Goal: Transaction & Acquisition: Purchase product/service

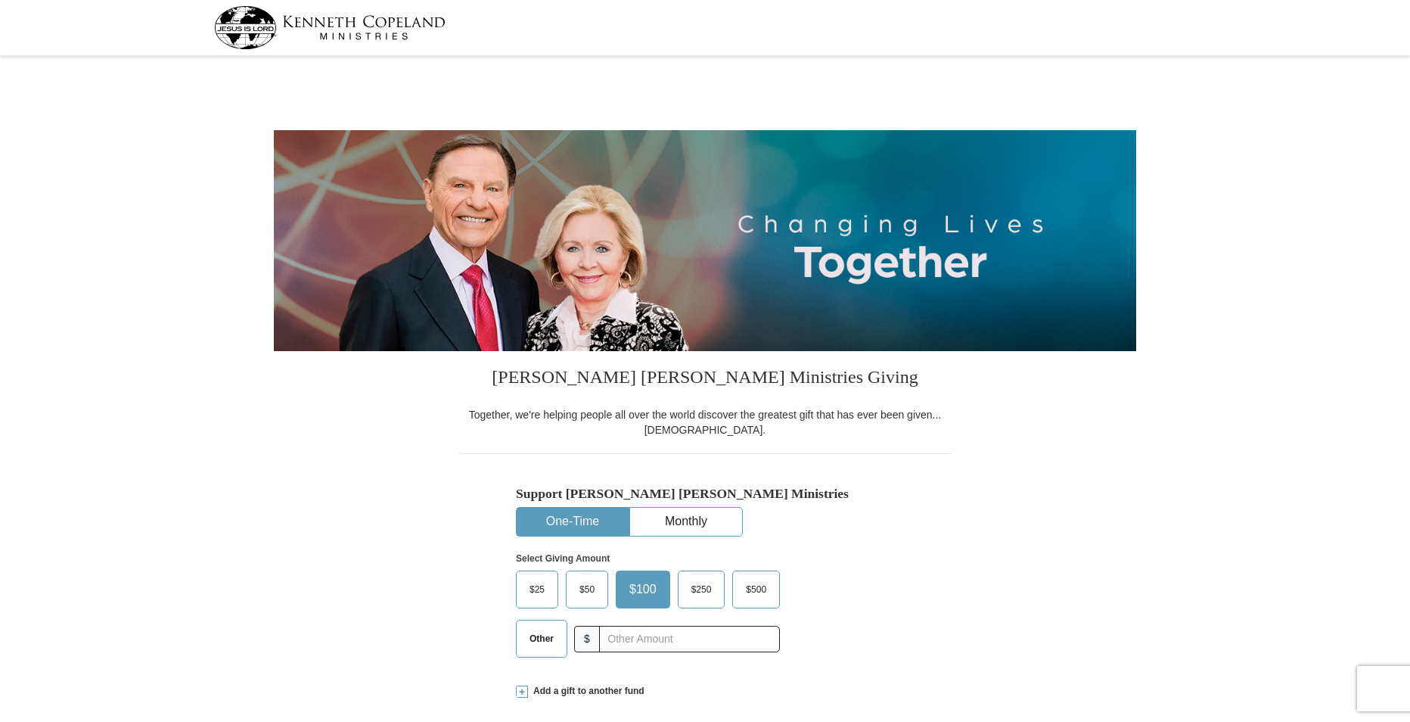
select select "VA"
click at [573, 514] on button "One-Time" at bounding box center [573, 522] width 112 height 28
click at [546, 629] on span "Other" at bounding box center [541, 638] width 39 height 23
click at [0, 0] on input "Other" at bounding box center [0, 0] width 0 height 0
type input "20.00"
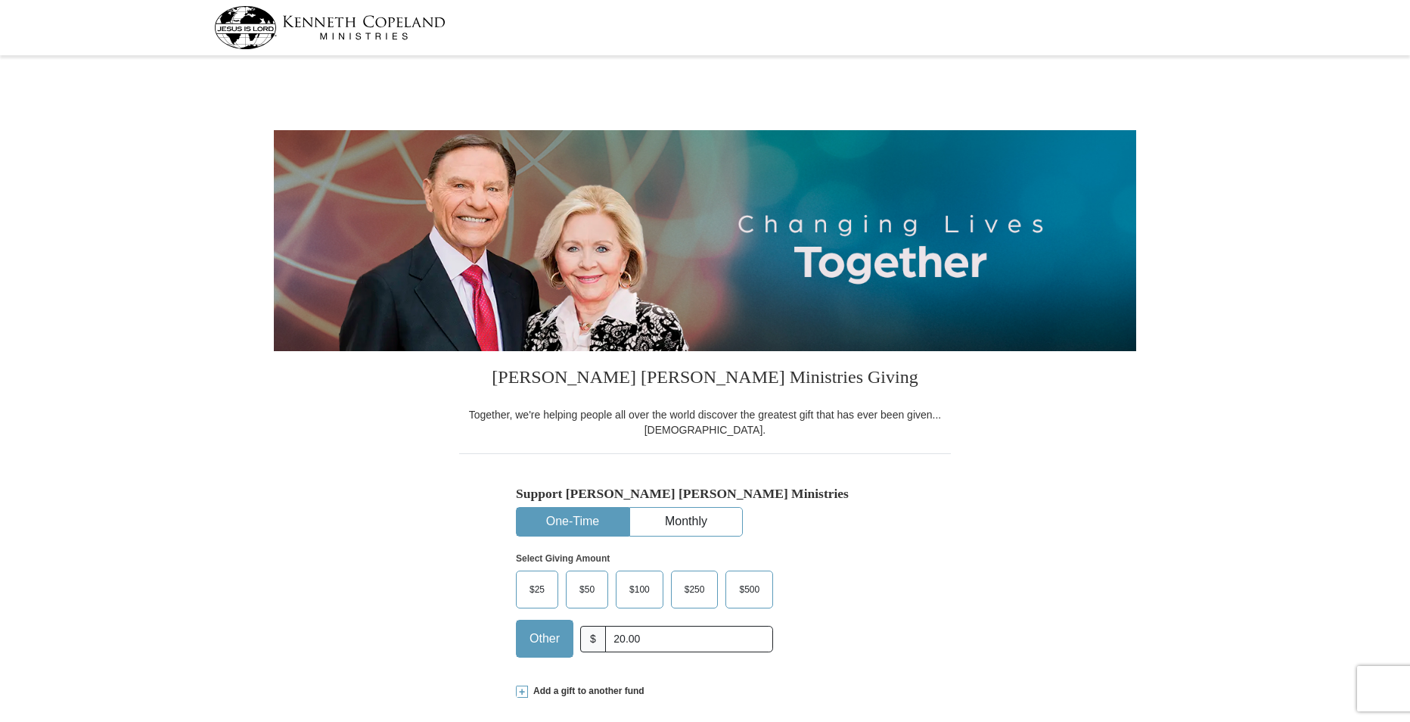
click at [905, 576] on div "Support [PERSON_NAME] [PERSON_NAME] Ministries One-Time Monthly Select Giving A…" at bounding box center [705, 561] width 492 height 216
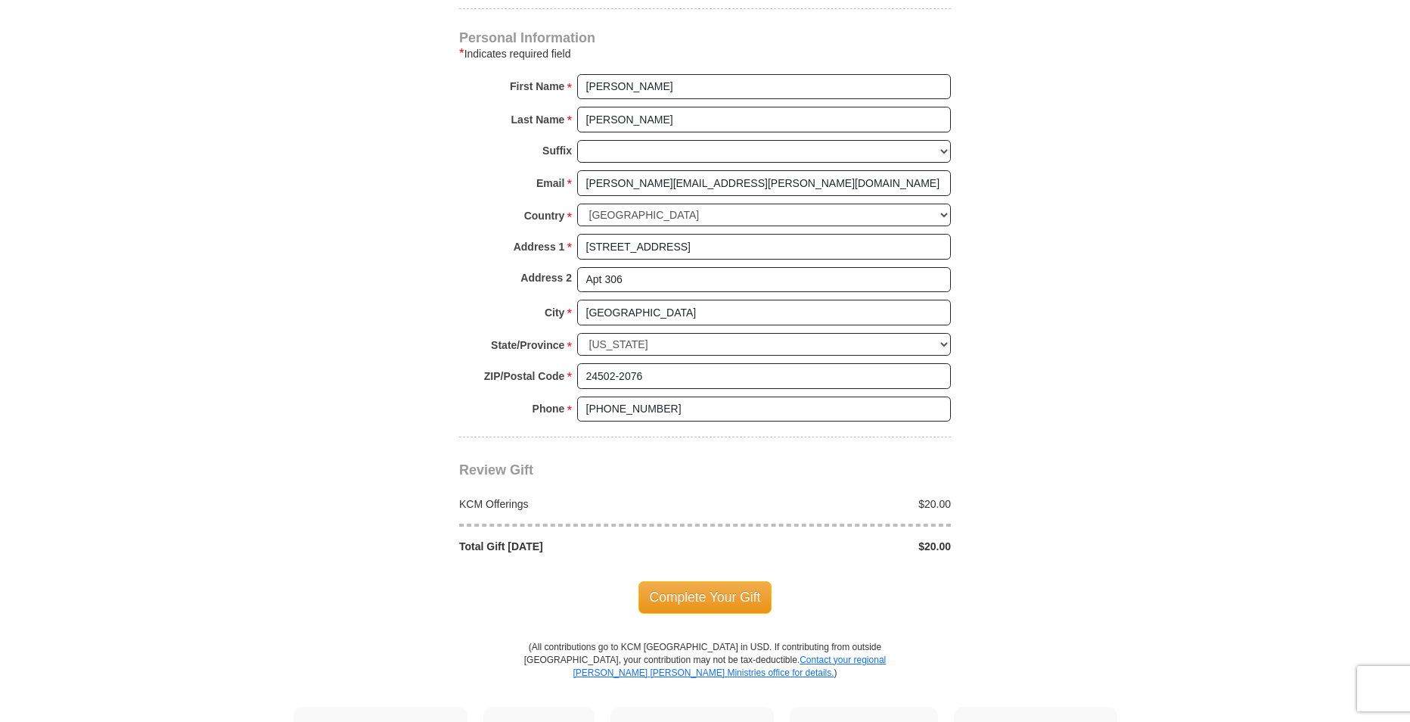
scroll to position [1059, 0]
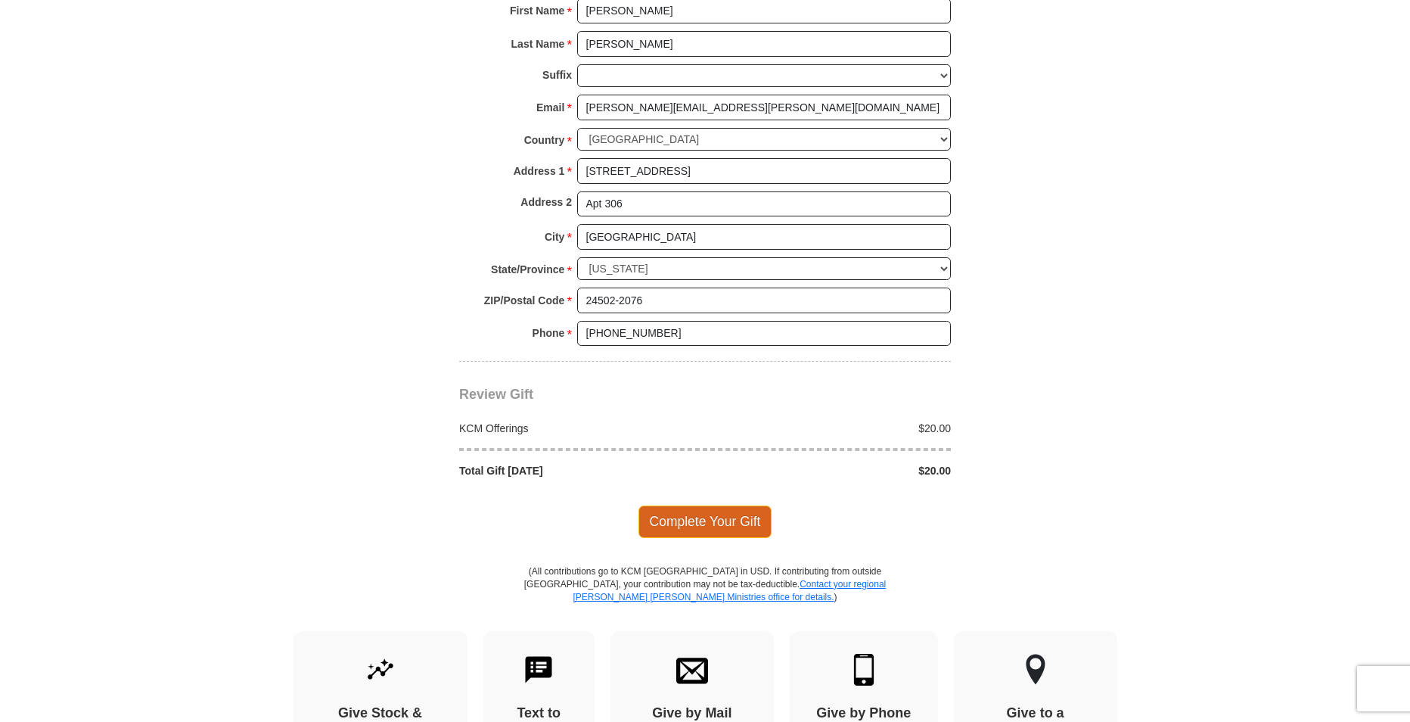
click at [738, 520] on span "Complete Your Gift" at bounding box center [705, 521] width 134 height 32
